Goal: Task Accomplishment & Management: Manage account settings

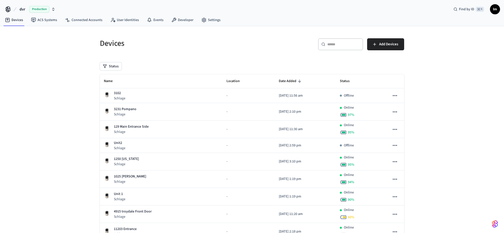
click at [495, 11] on span "lm" at bounding box center [495, 9] width 9 height 9
click at [434, 31] on span "lm" at bounding box center [434, 31] width 14 height 14
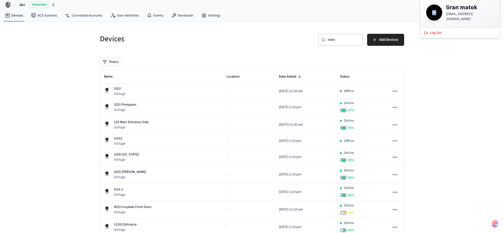
scroll to position [37, 0]
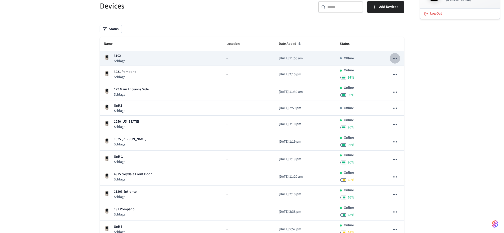
click at [397, 58] on icon "sticky table" at bounding box center [395, 58] width 4 height 1
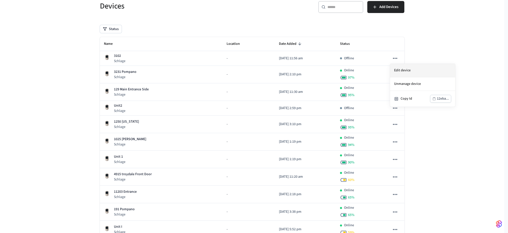
click at [403, 71] on li "Edit device" at bounding box center [422, 71] width 65 height 14
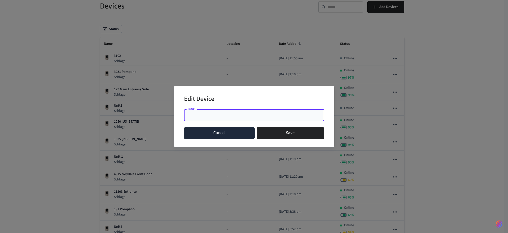
click at [229, 133] on button "Cancel" at bounding box center [219, 133] width 71 height 12
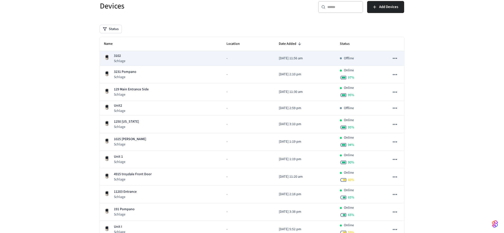
click at [114, 57] on p "3102" at bounding box center [120, 55] width 12 height 5
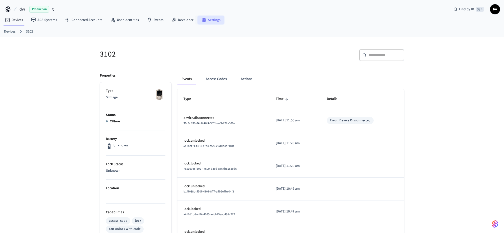
click at [208, 20] on link "Settings" at bounding box center [211, 20] width 27 height 9
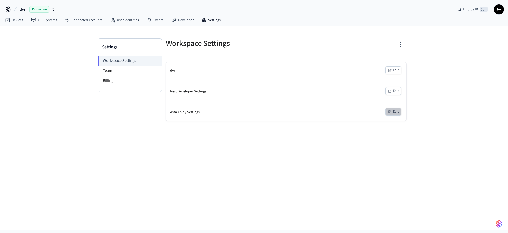
click at [398, 111] on button "Edit" at bounding box center [393, 112] width 16 height 8
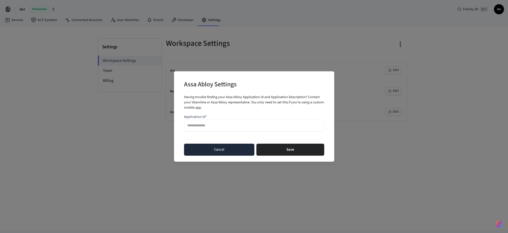
click at [217, 147] on button "Cancel" at bounding box center [219, 150] width 70 height 12
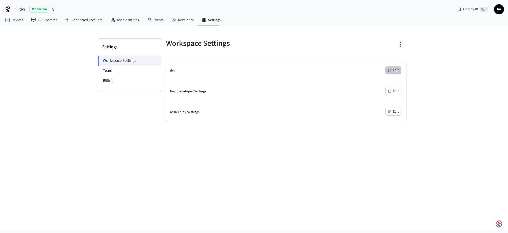
click at [397, 71] on button "Edit" at bounding box center [393, 70] width 16 height 8
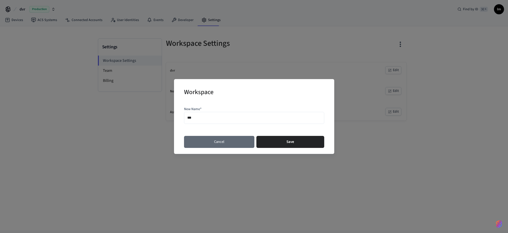
click at [219, 143] on button "Cancel" at bounding box center [219, 142] width 70 height 12
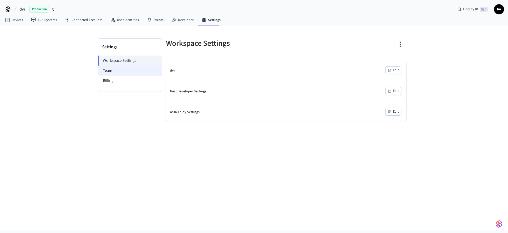
click at [111, 73] on li "Team" at bounding box center [130, 71] width 64 height 10
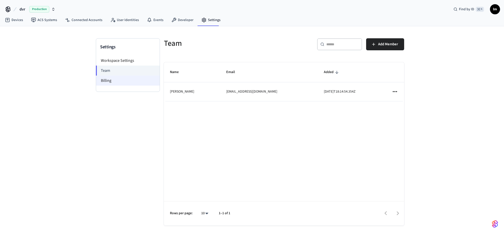
click at [116, 81] on li "Billing" at bounding box center [128, 81] width 64 height 10
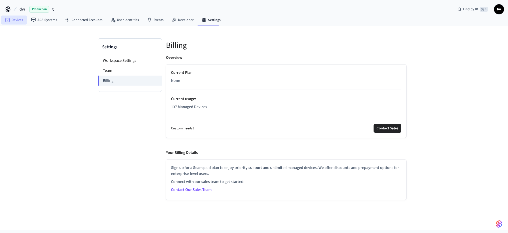
click at [20, 21] on link "Devices" at bounding box center [14, 20] width 26 height 9
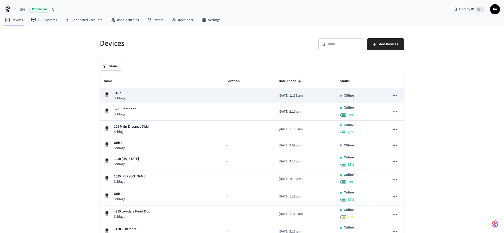
click at [114, 94] on p "3102" at bounding box center [120, 93] width 12 height 5
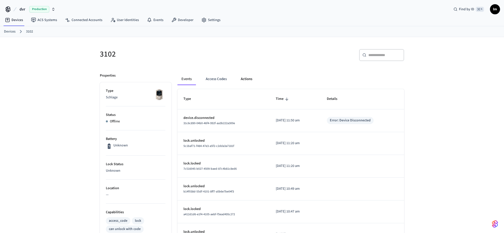
click at [246, 79] on button "Actions" at bounding box center [247, 79] width 20 height 12
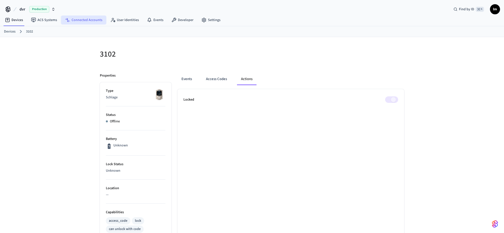
click at [92, 20] on link "Connected Accounts" at bounding box center [83, 20] width 45 height 9
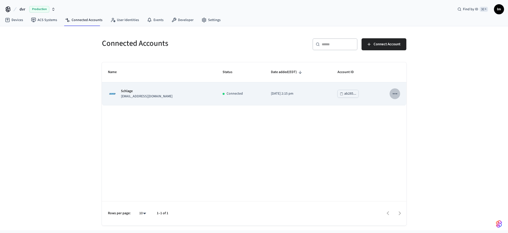
click at [394, 93] on icon "sticky table" at bounding box center [395, 93] width 7 height 7
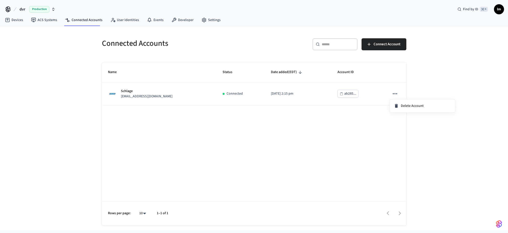
click at [214, 22] on div at bounding box center [254, 116] width 508 height 233
click at [211, 20] on link "Settings" at bounding box center [211, 20] width 27 height 9
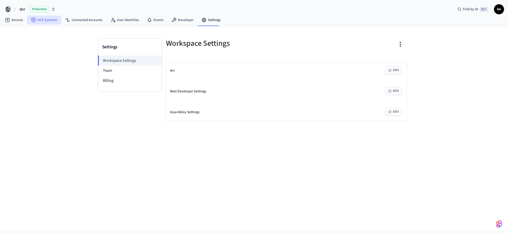
click at [43, 21] on link "ACS Systems" at bounding box center [44, 20] width 34 height 9
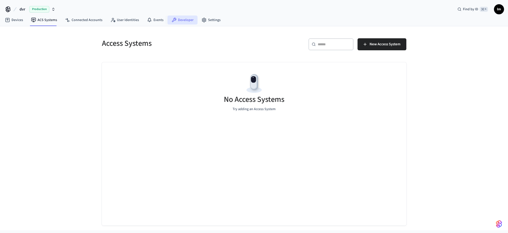
click at [180, 20] on link "Developer" at bounding box center [182, 20] width 30 height 9
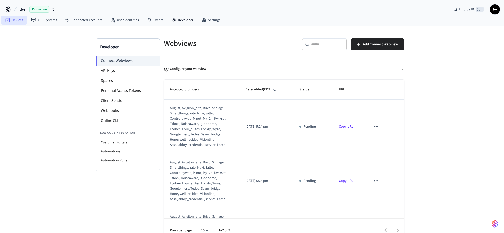
click at [15, 19] on link "Devices" at bounding box center [14, 20] width 26 height 9
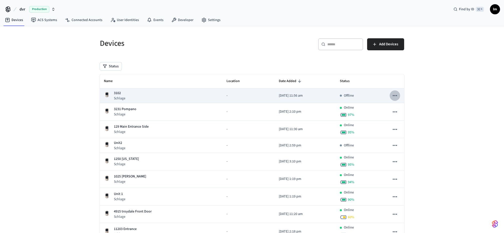
click at [396, 95] on icon "sticky table" at bounding box center [395, 95] width 7 height 7
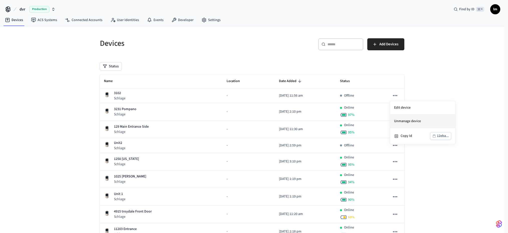
click at [415, 121] on li "Unmanage device" at bounding box center [422, 122] width 65 height 14
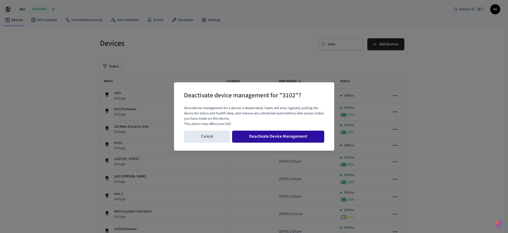
click at [274, 136] on button "Deactivate Device Management" at bounding box center [278, 137] width 92 height 12
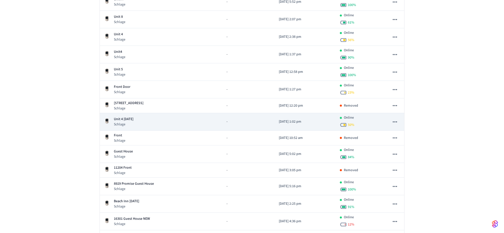
scroll to position [305, 0]
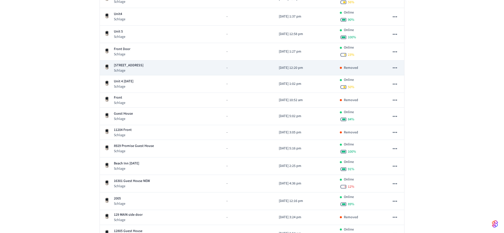
click at [393, 66] on icon "sticky table" at bounding box center [395, 68] width 7 height 7
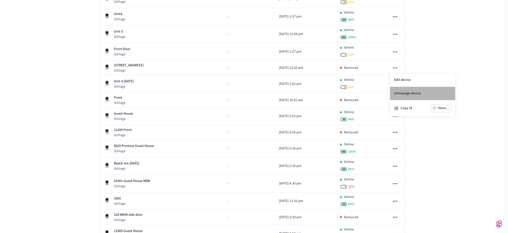
click at [408, 93] on li "Unmanage device" at bounding box center [422, 94] width 65 height 14
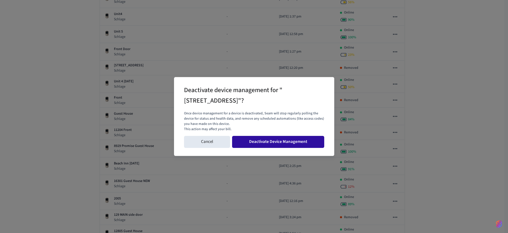
click at [284, 141] on button "Deactivate Device Management" at bounding box center [278, 142] width 92 height 12
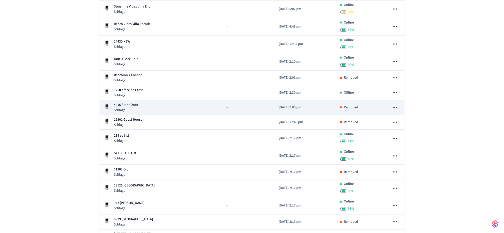
scroll to position [810, 0]
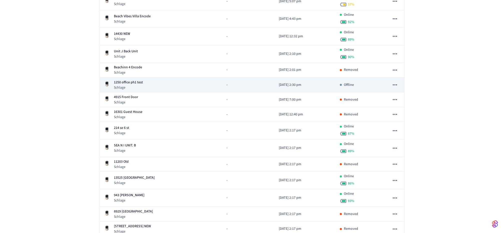
click at [396, 85] on icon "sticky table" at bounding box center [395, 84] width 4 height 1
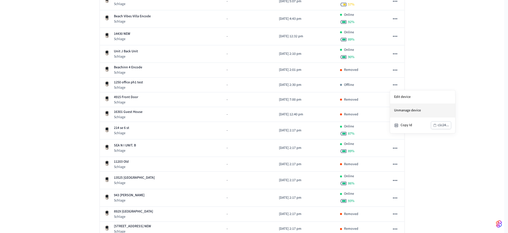
click at [415, 109] on li "Unmanage device" at bounding box center [422, 111] width 65 height 14
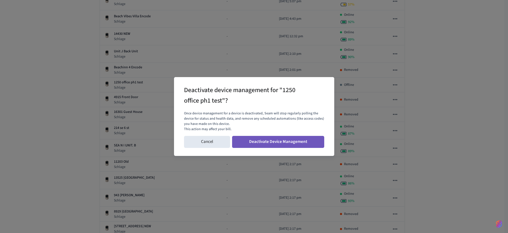
click at [293, 142] on button "Deactivate Device Management" at bounding box center [278, 142] width 92 height 12
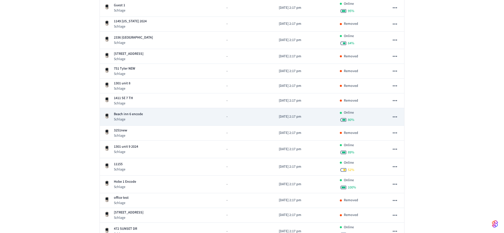
scroll to position [1089, 0]
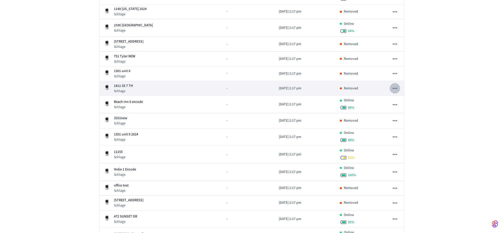
click at [396, 88] on icon "sticky table" at bounding box center [395, 88] width 7 height 7
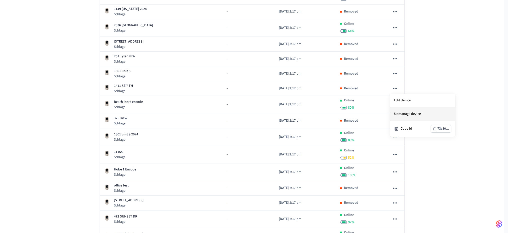
click at [405, 113] on li "Unmanage device" at bounding box center [422, 114] width 65 height 14
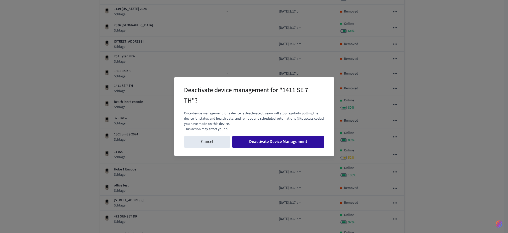
click at [279, 142] on button "Deactivate Device Management" at bounding box center [278, 142] width 92 height 12
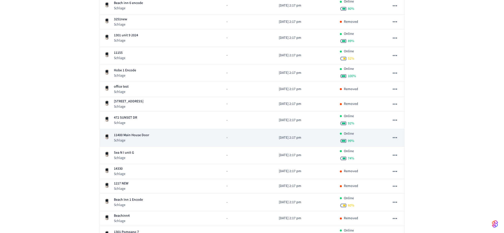
scroll to position [1184, 0]
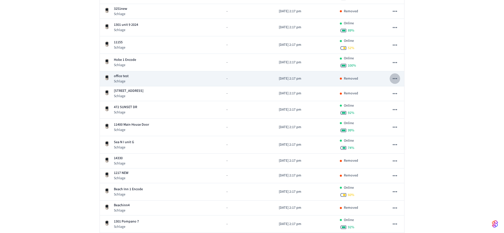
click at [397, 78] on icon "sticky table" at bounding box center [395, 78] width 4 height 1
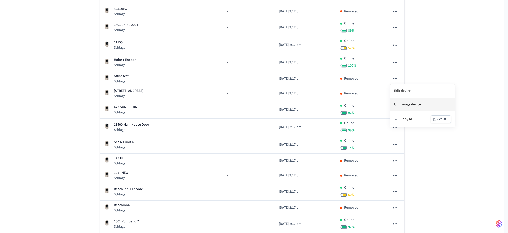
click at [403, 104] on li "Unmanage device" at bounding box center [422, 105] width 65 height 14
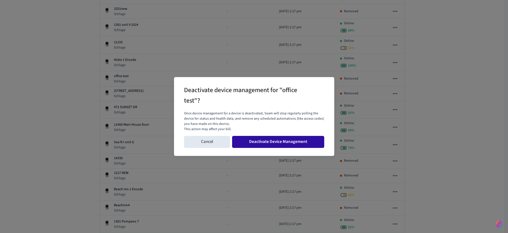
click at [296, 142] on button "Deactivate Device Management" at bounding box center [278, 142] width 92 height 12
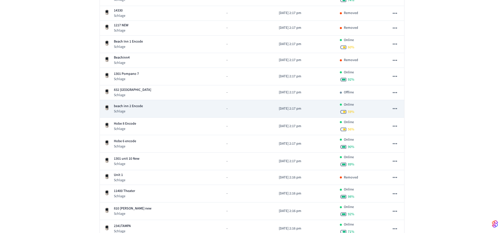
scroll to position [1317, 0]
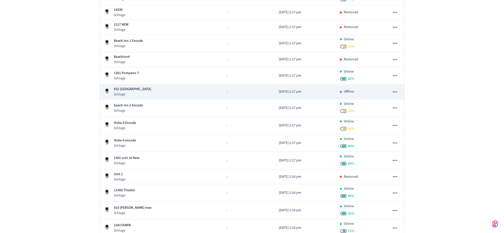
click at [395, 92] on icon "sticky table" at bounding box center [395, 91] width 4 height 1
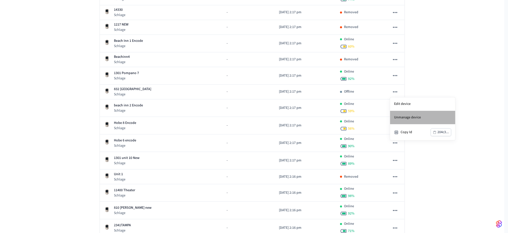
click at [408, 116] on li "Unmanage device" at bounding box center [422, 118] width 65 height 14
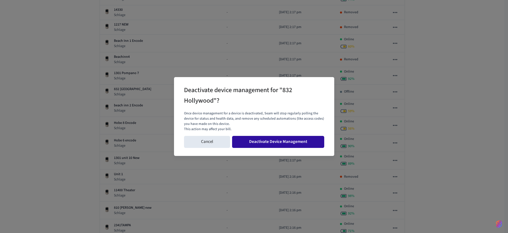
click at [298, 138] on button "Deactivate Device Management" at bounding box center [278, 142] width 92 height 12
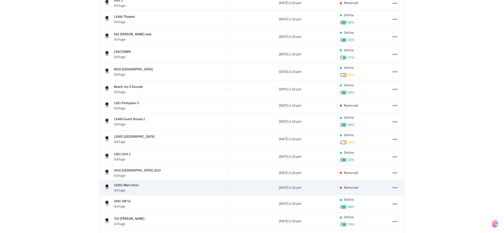
scroll to position [1551, 0]
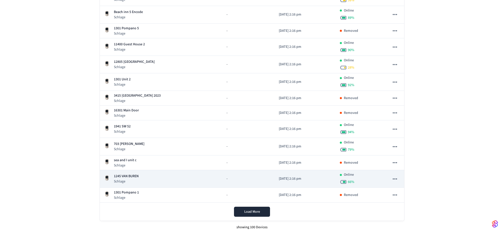
click at [395, 178] on icon "sticky table" at bounding box center [395, 179] width 7 height 7
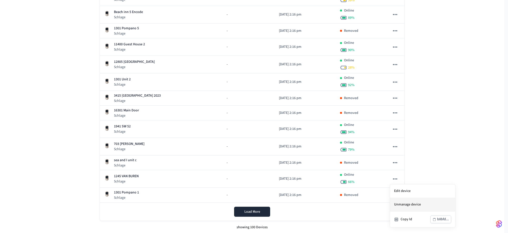
click at [409, 204] on li "Unmanage device" at bounding box center [422, 205] width 65 height 14
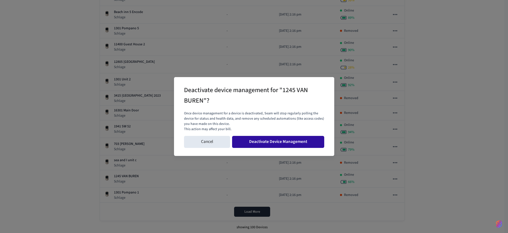
click at [296, 140] on button "Deactivate Device Management" at bounding box center [278, 142] width 92 height 12
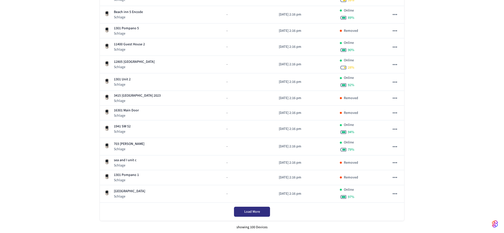
click at [255, 213] on span "Load More" at bounding box center [252, 211] width 16 height 5
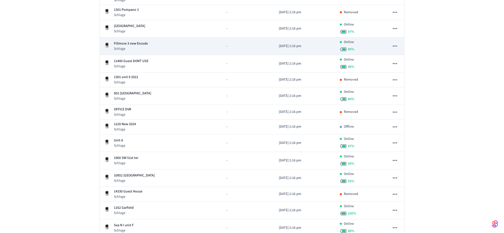
scroll to position [1720, 0]
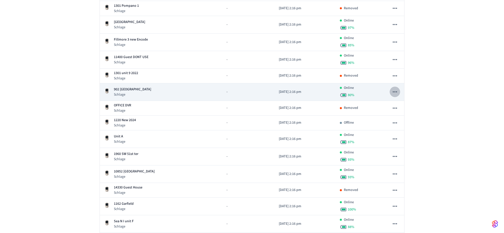
click at [395, 92] on icon "sticky table" at bounding box center [395, 92] width 7 height 7
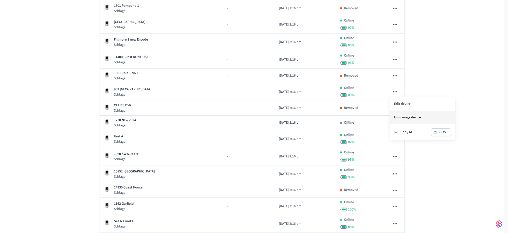
click at [402, 117] on li "Unmanage device" at bounding box center [422, 118] width 65 height 14
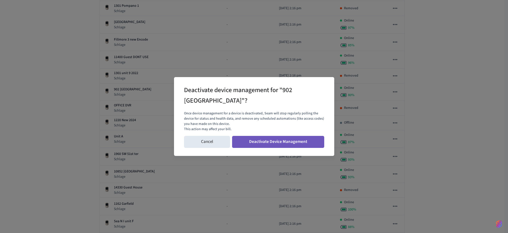
click at [289, 141] on button "Deactivate Device Management" at bounding box center [278, 142] width 92 height 12
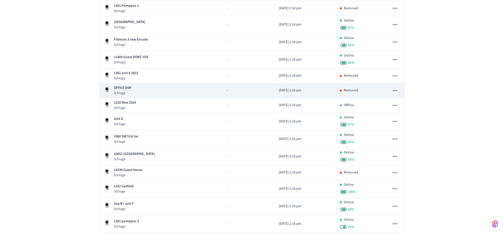
click at [398, 91] on icon "sticky table" at bounding box center [395, 90] width 7 height 7
click at [397, 90] on icon "sticky table" at bounding box center [395, 90] width 7 height 7
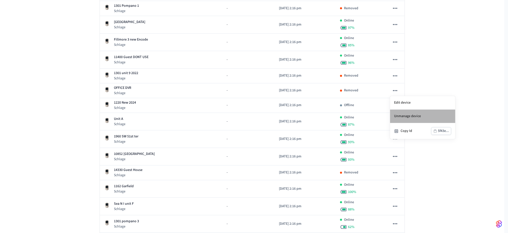
click at [416, 114] on li "Unmanage device" at bounding box center [422, 117] width 65 height 14
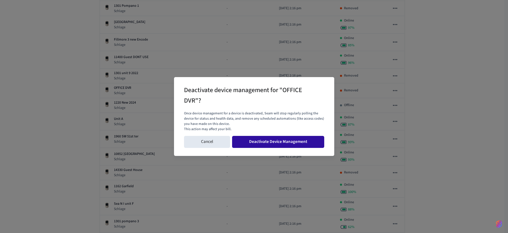
click at [303, 138] on button "Deactivate Device Management" at bounding box center [278, 142] width 92 height 12
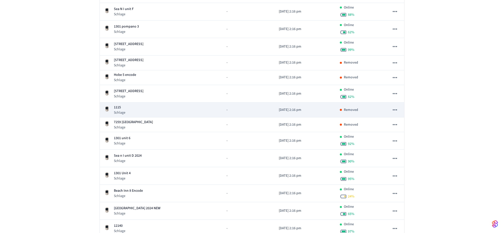
scroll to position [1906, 0]
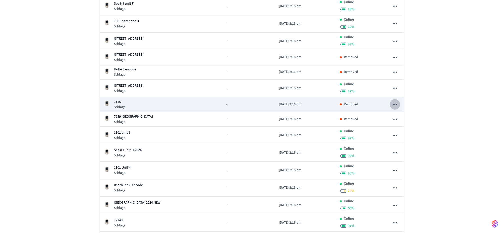
click at [395, 104] on icon "sticky table" at bounding box center [395, 104] width 7 height 7
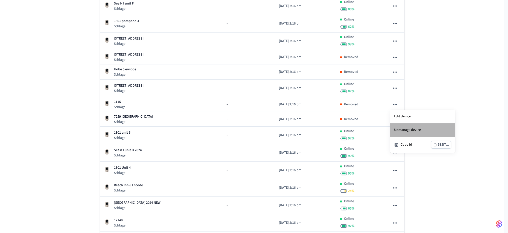
click at [403, 130] on li "Unmanage device" at bounding box center [422, 130] width 65 height 14
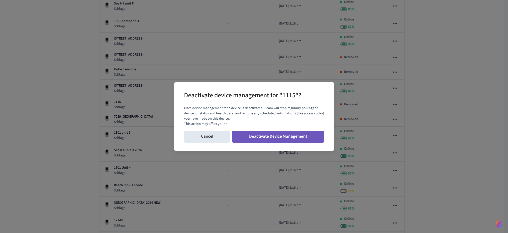
click at [303, 136] on button "Deactivate Device Management" at bounding box center [278, 137] width 92 height 12
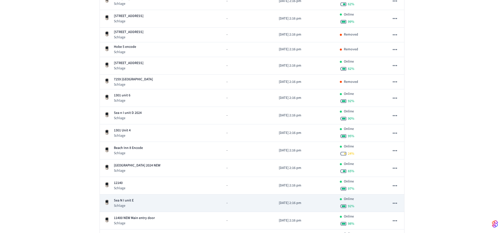
scroll to position [2006, 0]
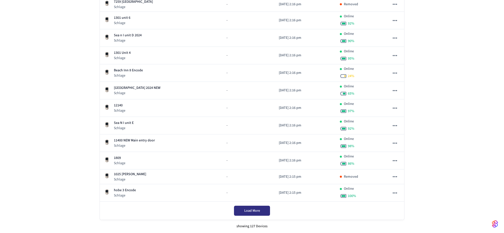
click at [250, 211] on span "Load More" at bounding box center [252, 210] width 16 height 5
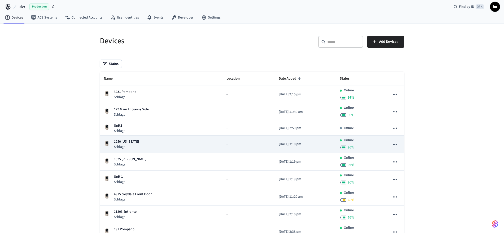
scroll to position [0, 0]
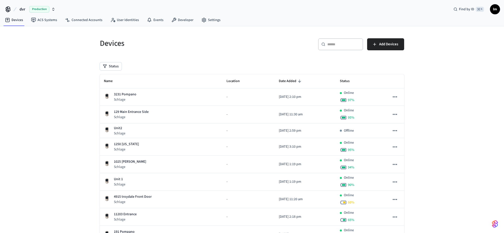
click at [42, 9] on span "Production" at bounding box center [39, 9] width 20 height 7
